Goal: Information Seeking & Learning: Learn about a topic

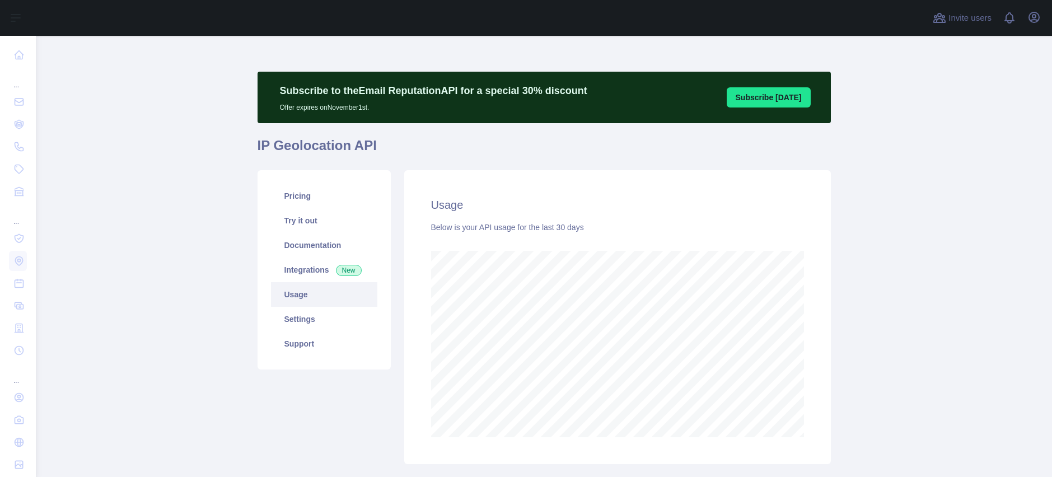
scroll to position [441, 1008]
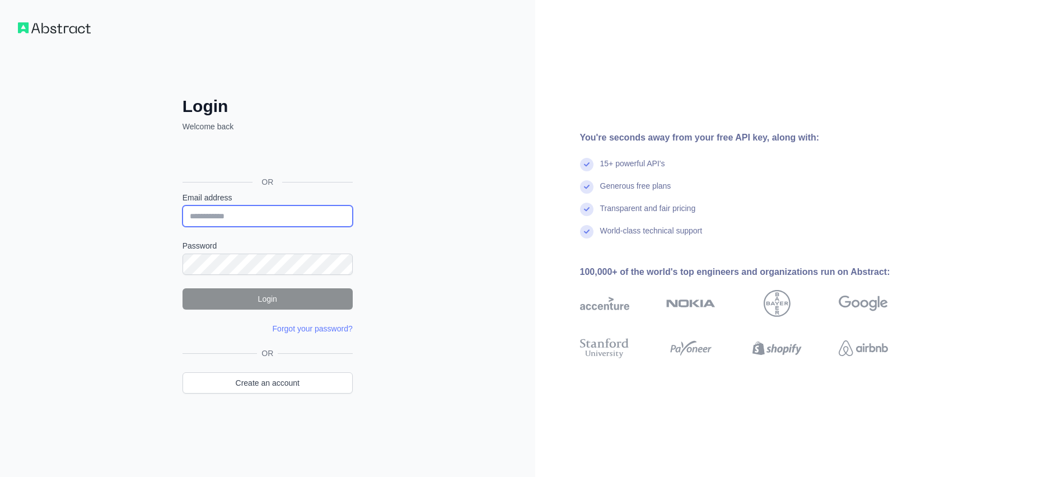
click at [268, 222] on input "Email address" at bounding box center [268, 216] width 170 height 21
click at [255, 216] on input "Email address" at bounding box center [268, 216] width 170 height 21
click at [0, 477] on com-1password-button at bounding box center [0, 477] width 0 height 0
type input "**********"
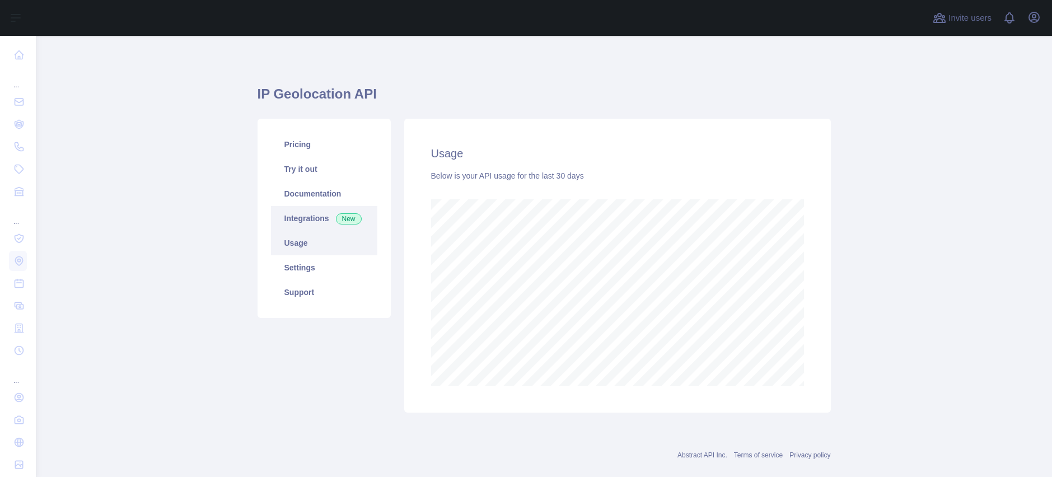
scroll to position [441, 1008]
click at [315, 112] on h1 "IP Geolocation API" at bounding box center [545, 98] width 574 height 27
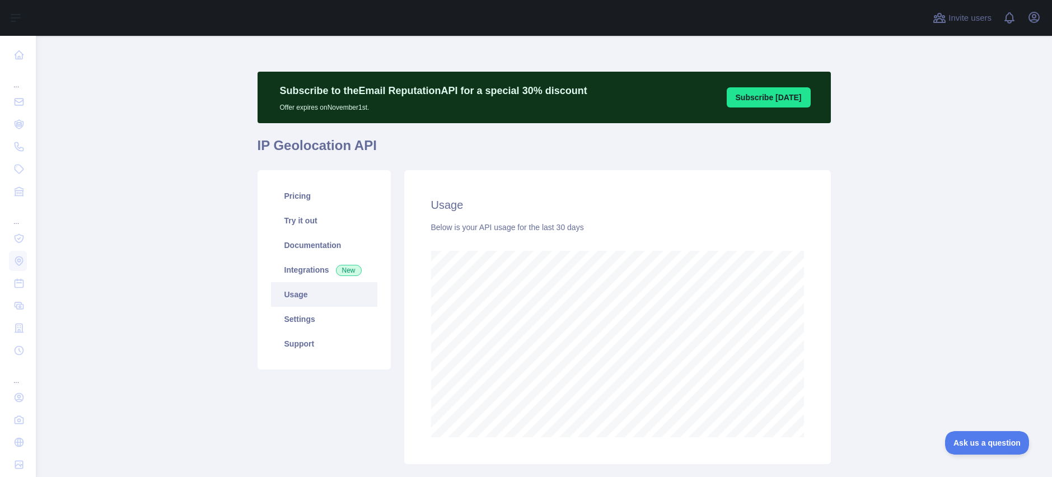
scroll to position [0, 0]
click at [324, 191] on link "Pricing" at bounding box center [324, 196] width 106 height 25
